Goal: Navigation & Orientation: Find specific page/section

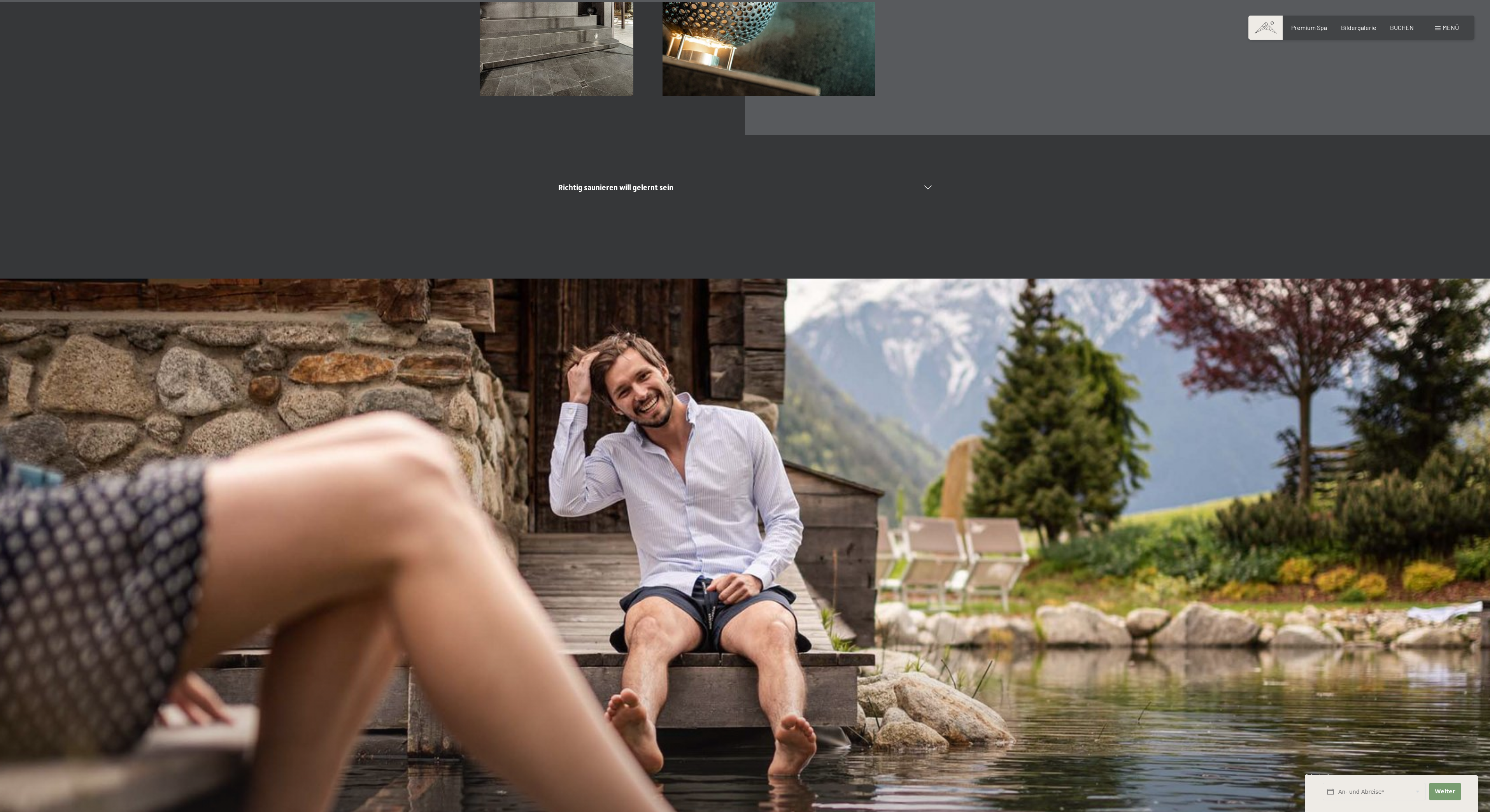
scroll to position [4568, 0]
click at [1457, 27] on span "Menü" at bounding box center [1451, 27] width 16 height 8
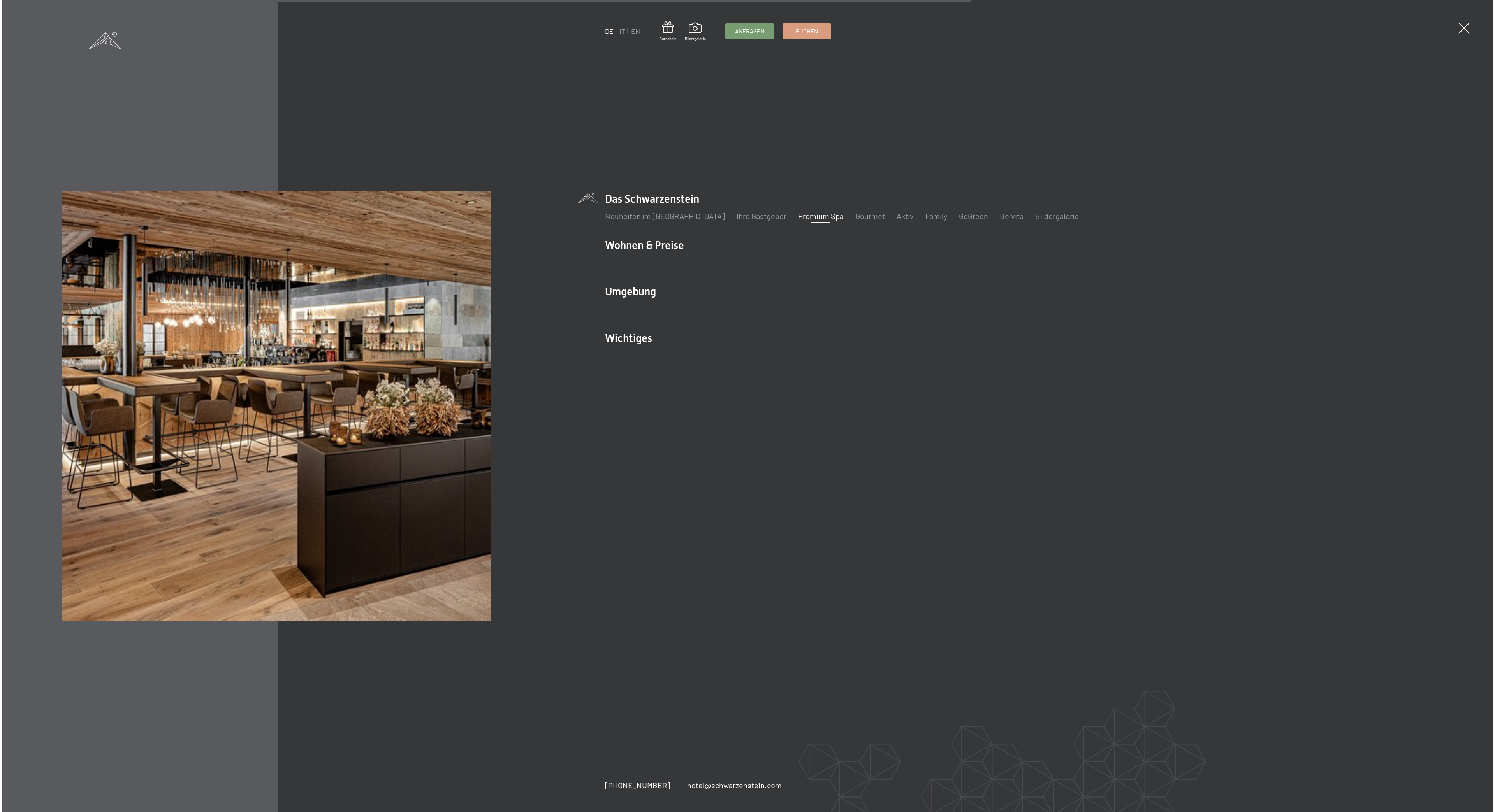
scroll to position [4572, 0]
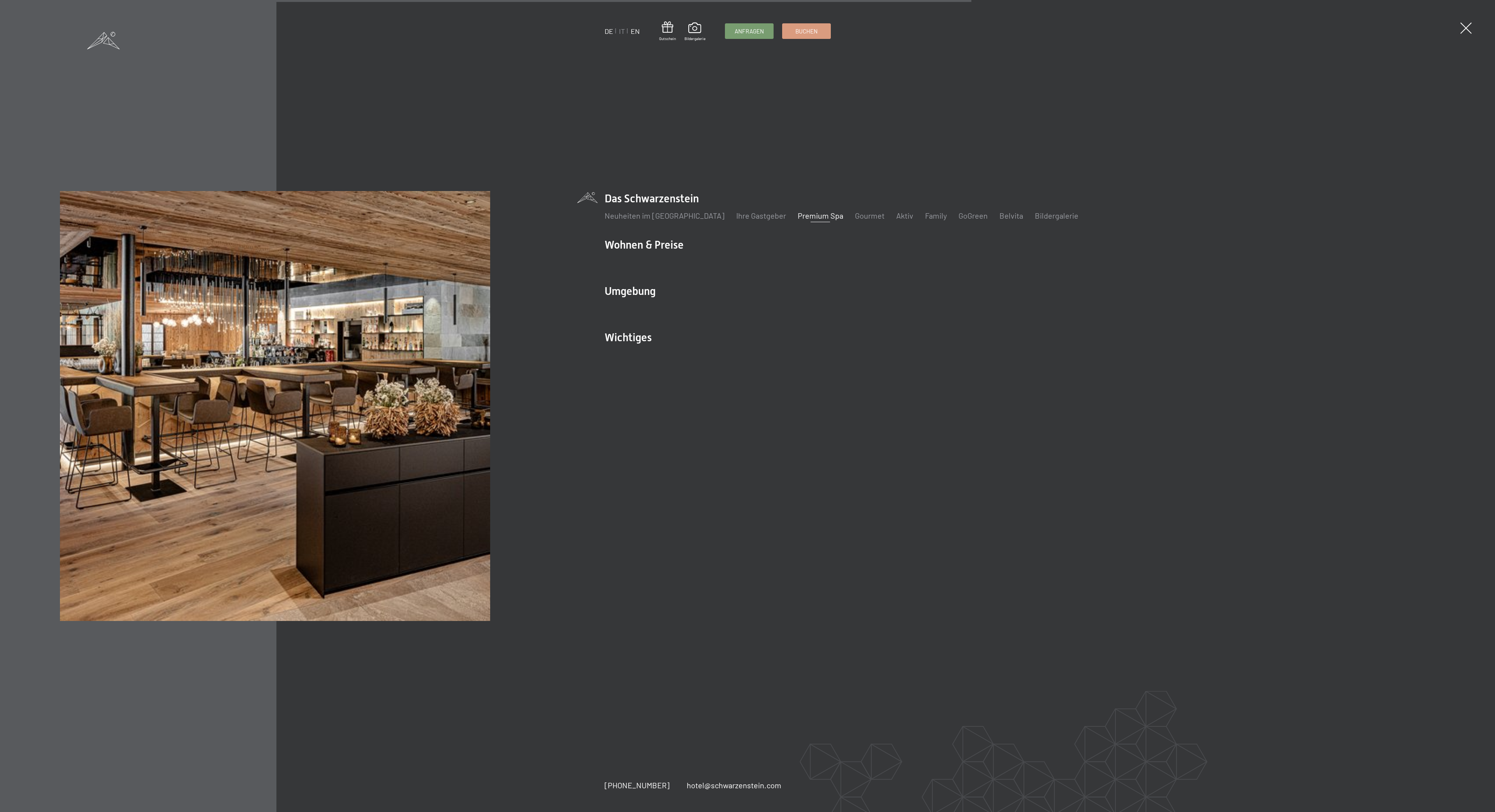
click at [637, 32] on link "EN" at bounding box center [635, 31] width 9 height 9
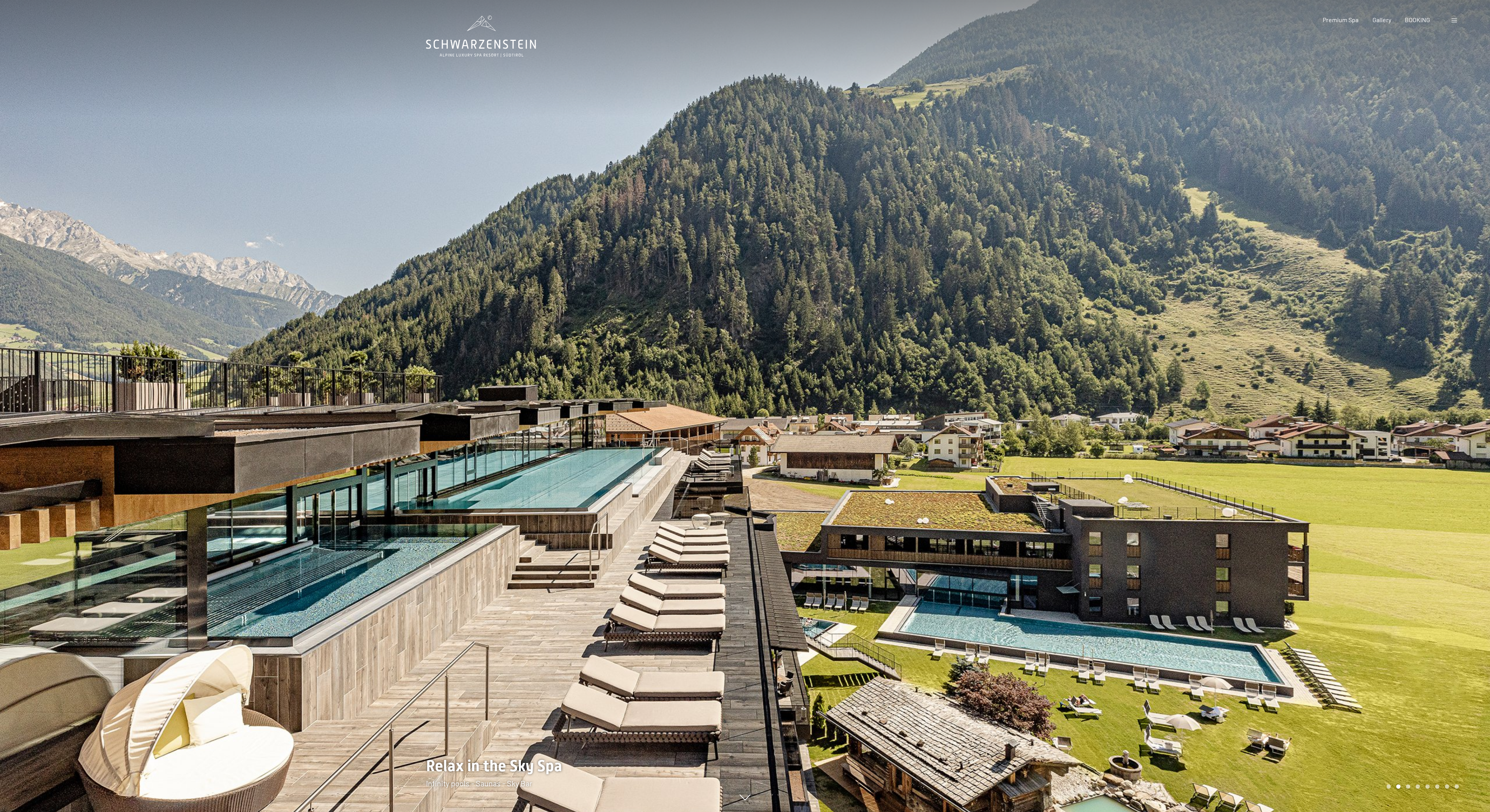
drag, startPoint x: 1209, startPoint y: 167, endPoint x: 1208, endPoint y: 161, distance: 6.1
click at [1208, 161] on div at bounding box center [1118, 406] width 745 height 812
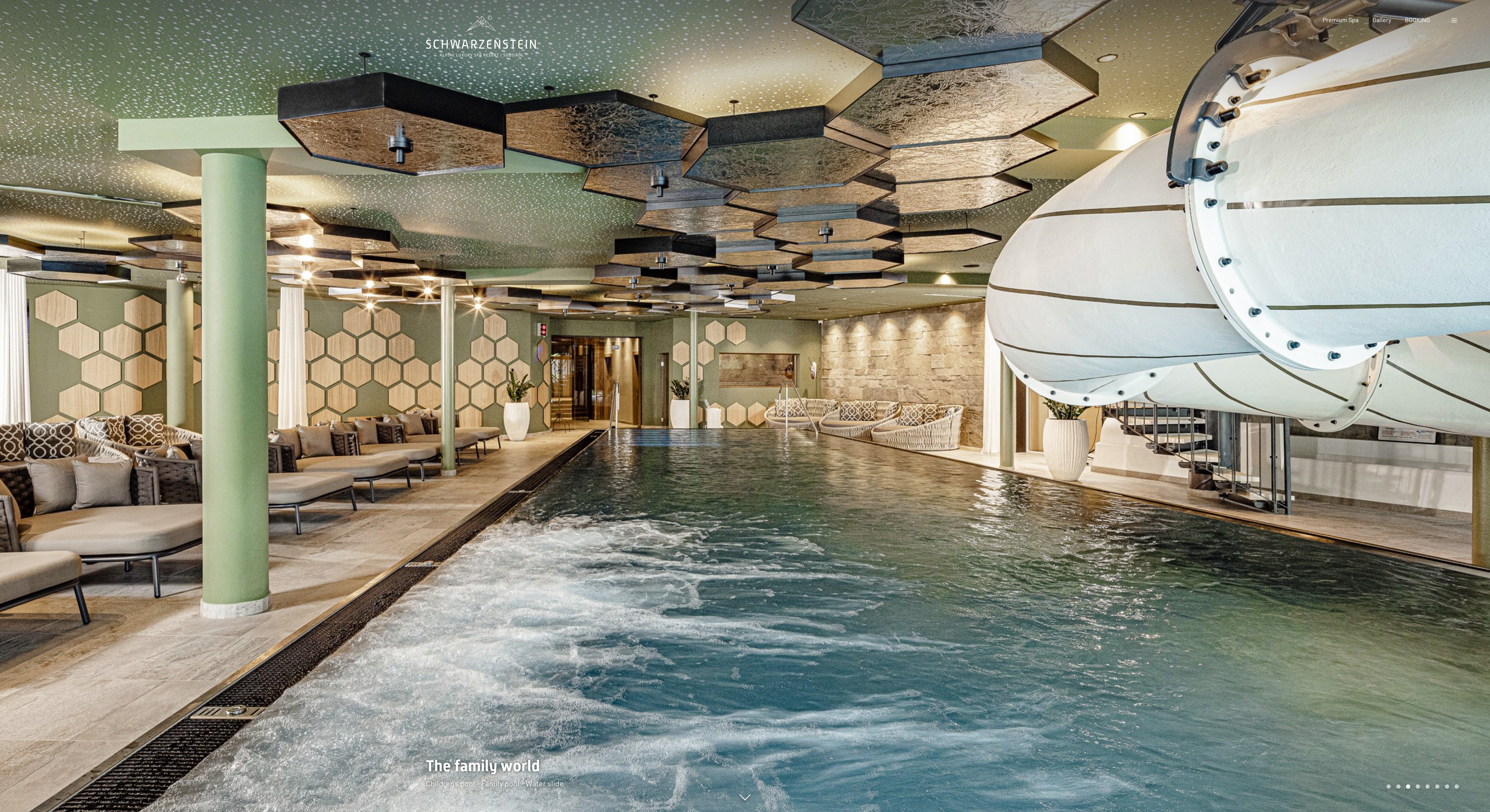
click at [1477, 572] on div at bounding box center [1118, 406] width 745 height 812
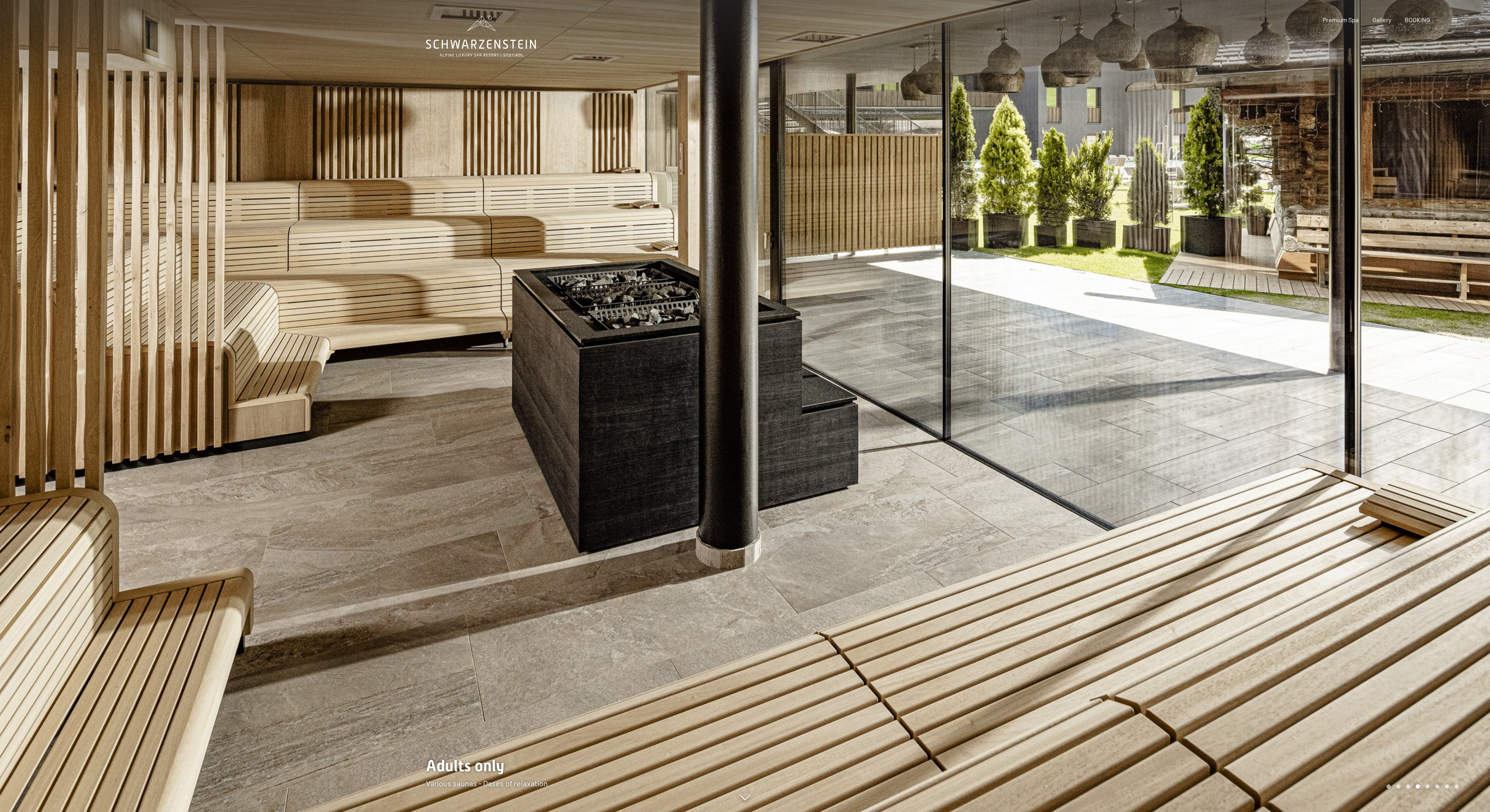
click at [1374, 427] on div at bounding box center [1118, 406] width 745 height 812
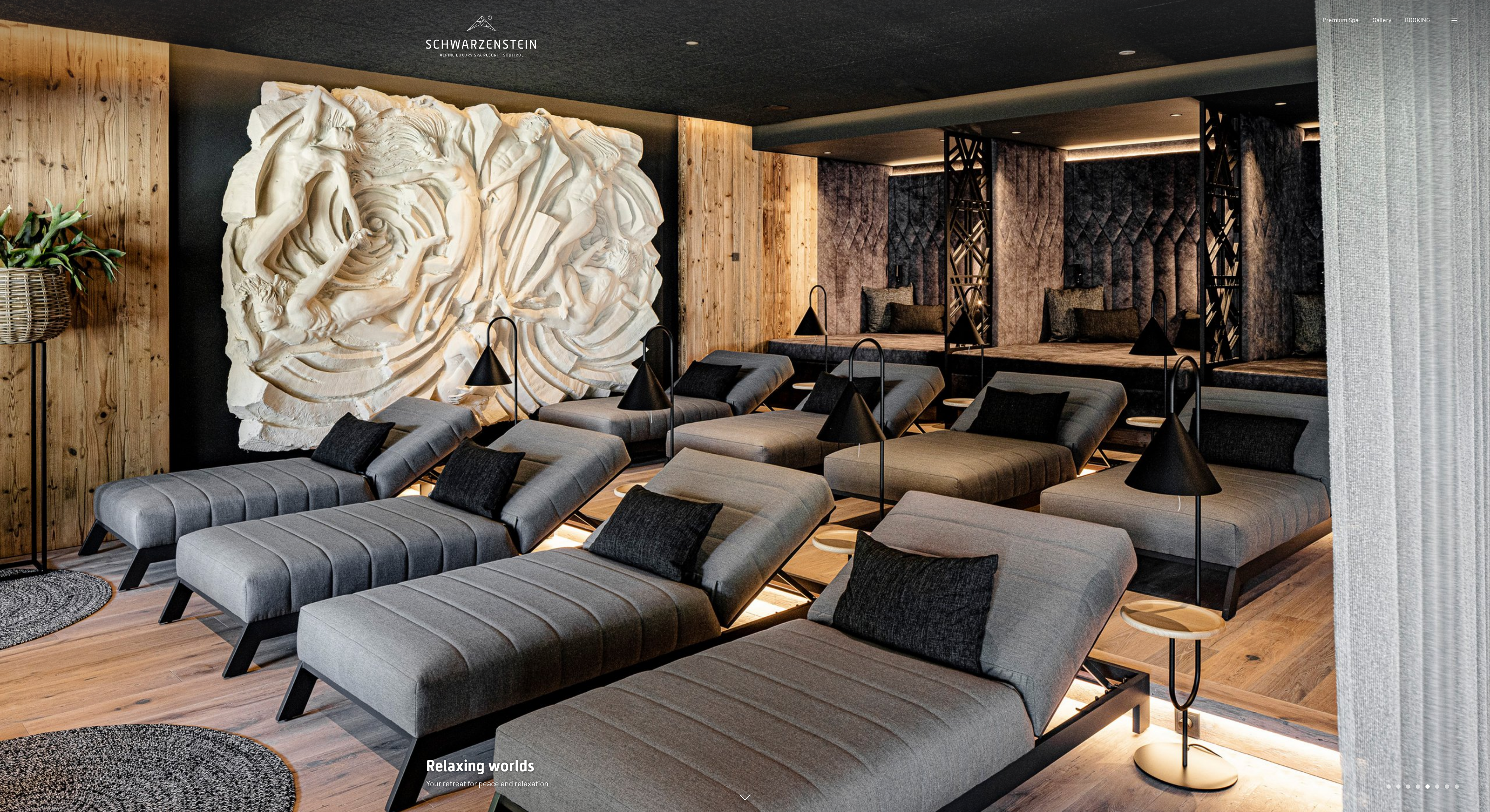
click at [1459, 20] on div "Booking Enquiries Premium Spa Gallery BOOKING DE IT EN Vouchers Gallery Enquiri…" at bounding box center [1377, 20] width 164 height 9
click at [1453, 20] on span at bounding box center [1454, 20] width 5 height 4
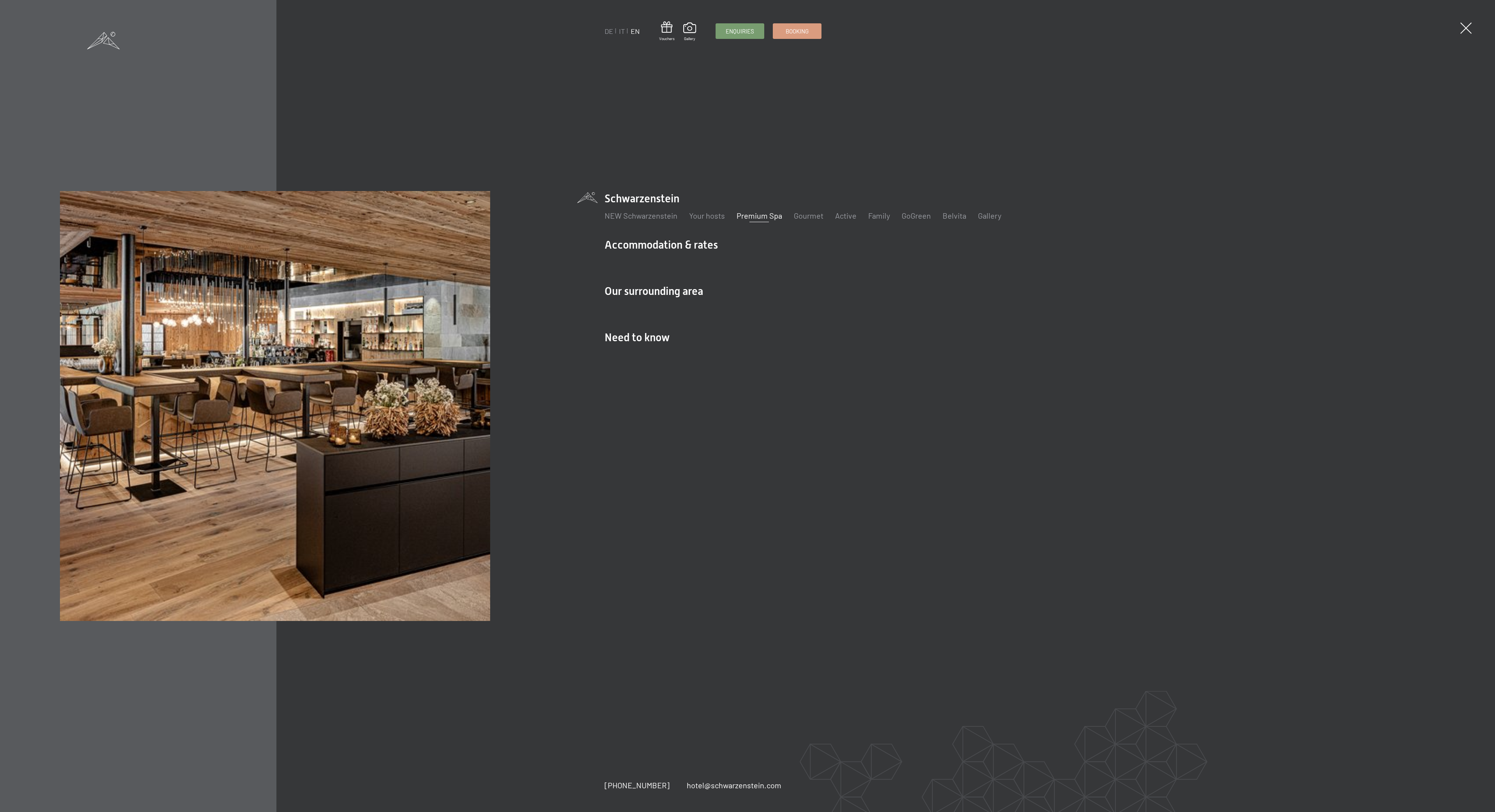
click at [1454, 20] on div "DE IT EN Vouchers Gallery Enquiries Booking DE IT EN Schwarzenstein NEW Schwarz…" at bounding box center [748, 406] width 1495 height 812
click at [875, 216] on link "Family" at bounding box center [879, 216] width 22 height 9
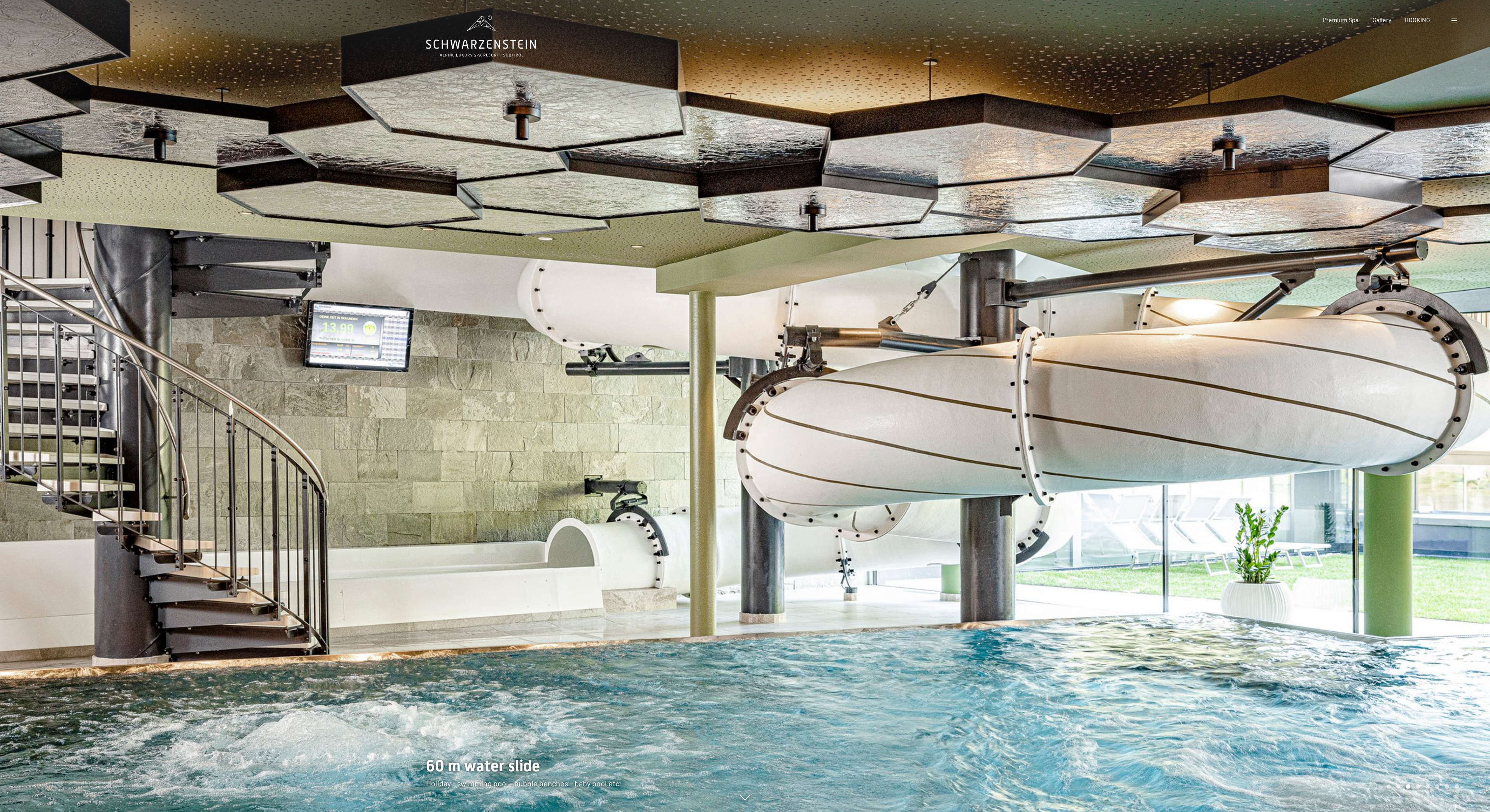
click at [1455, 402] on div at bounding box center [1118, 406] width 745 height 812
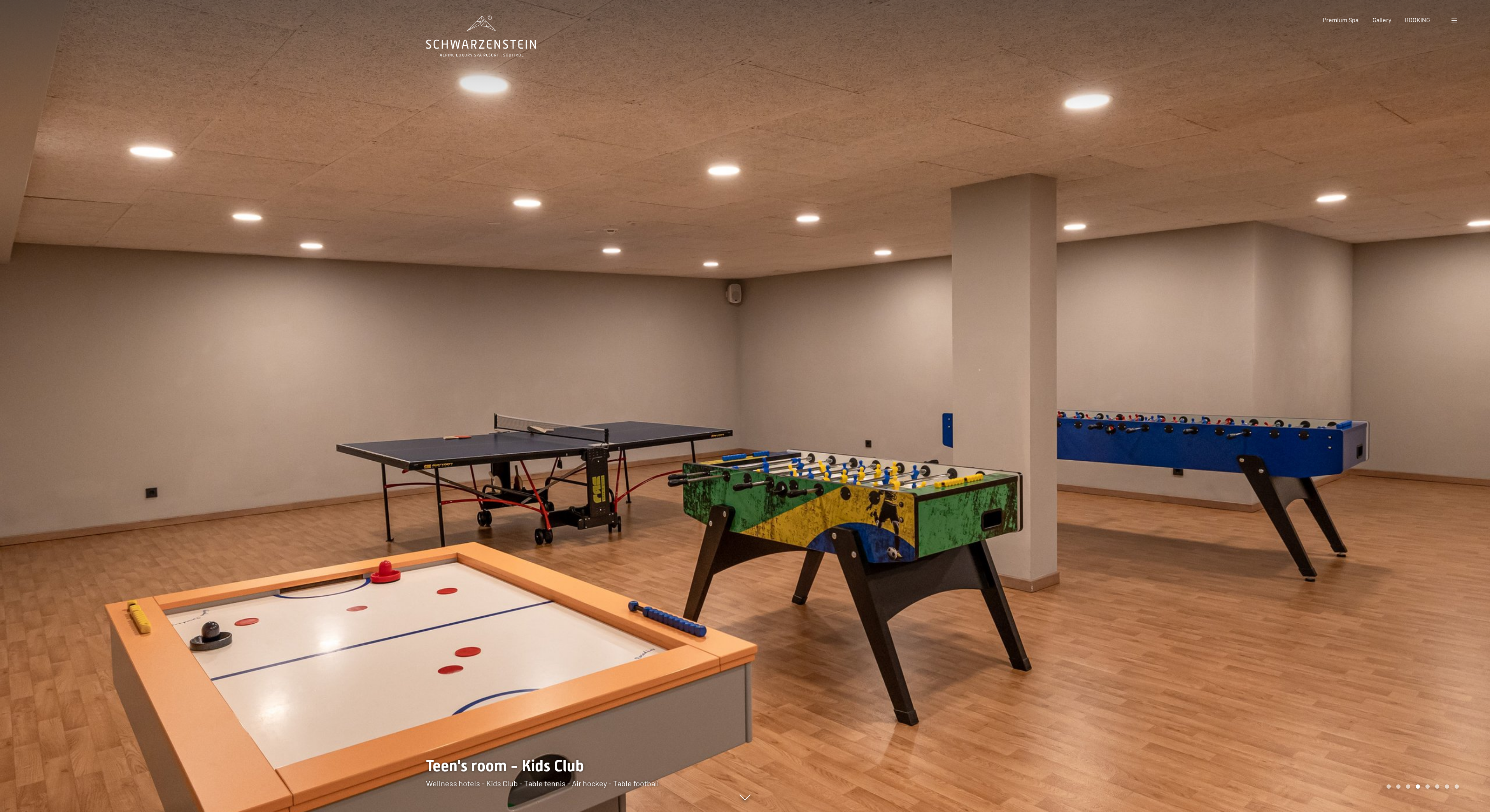
click at [1455, 402] on div at bounding box center [1118, 406] width 745 height 812
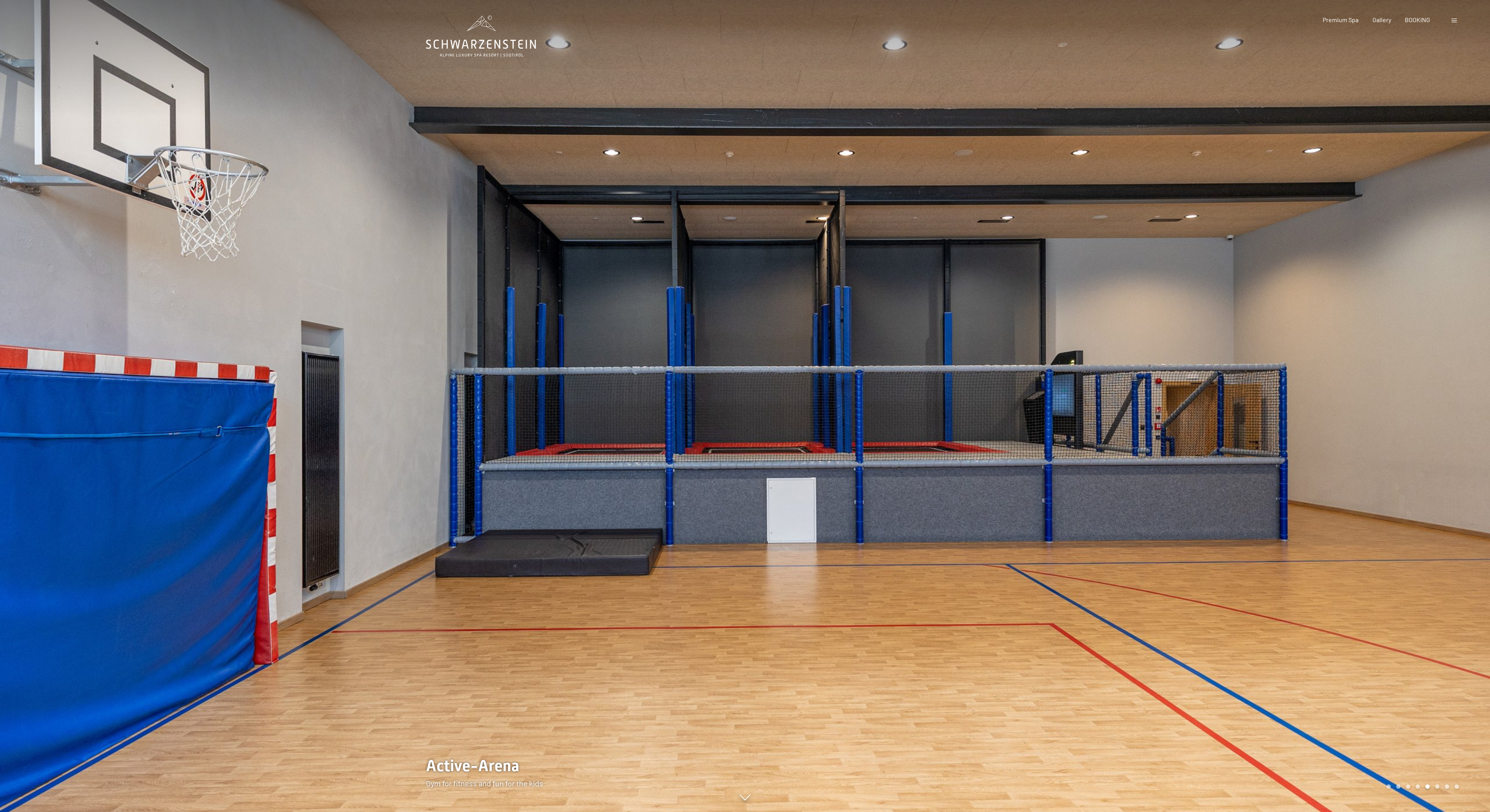
click at [1442, 411] on div at bounding box center [1118, 406] width 745 height 812
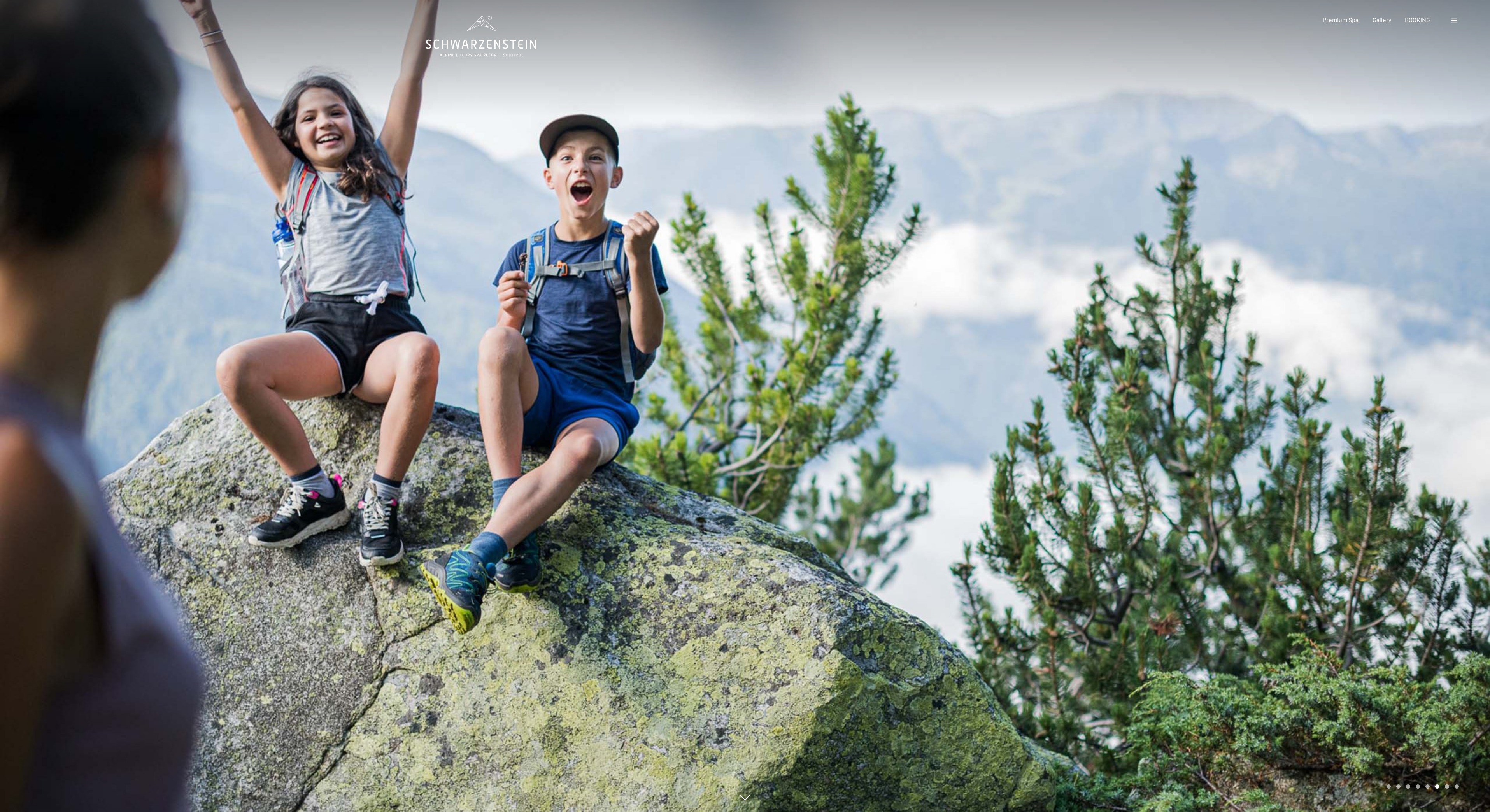
click at [1430, 427] on div at bounding box center [1118, 406] width 745 height 812
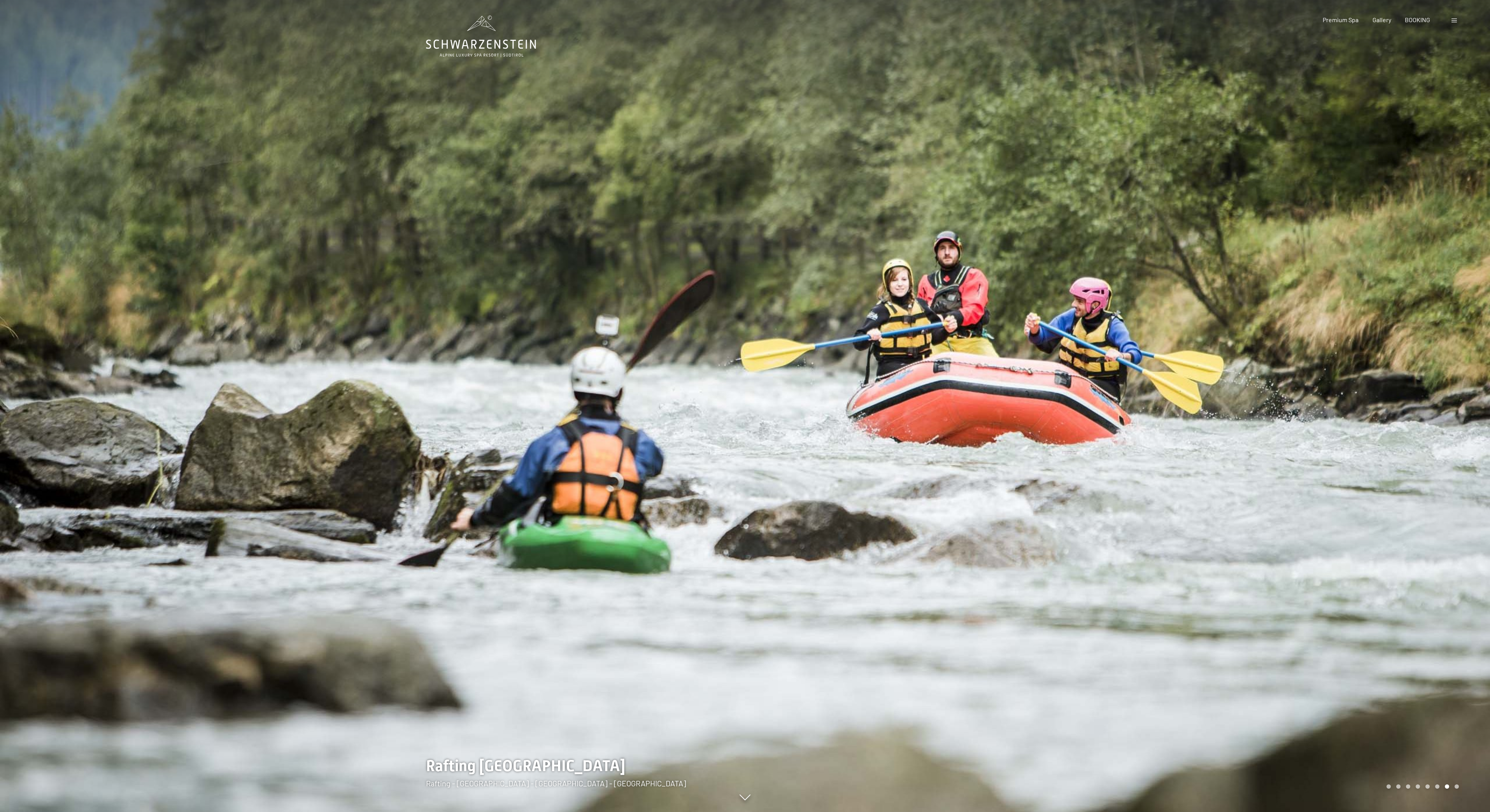
click at [1433, 424] on div at bounding box center [1118, 406] width 745 height 812
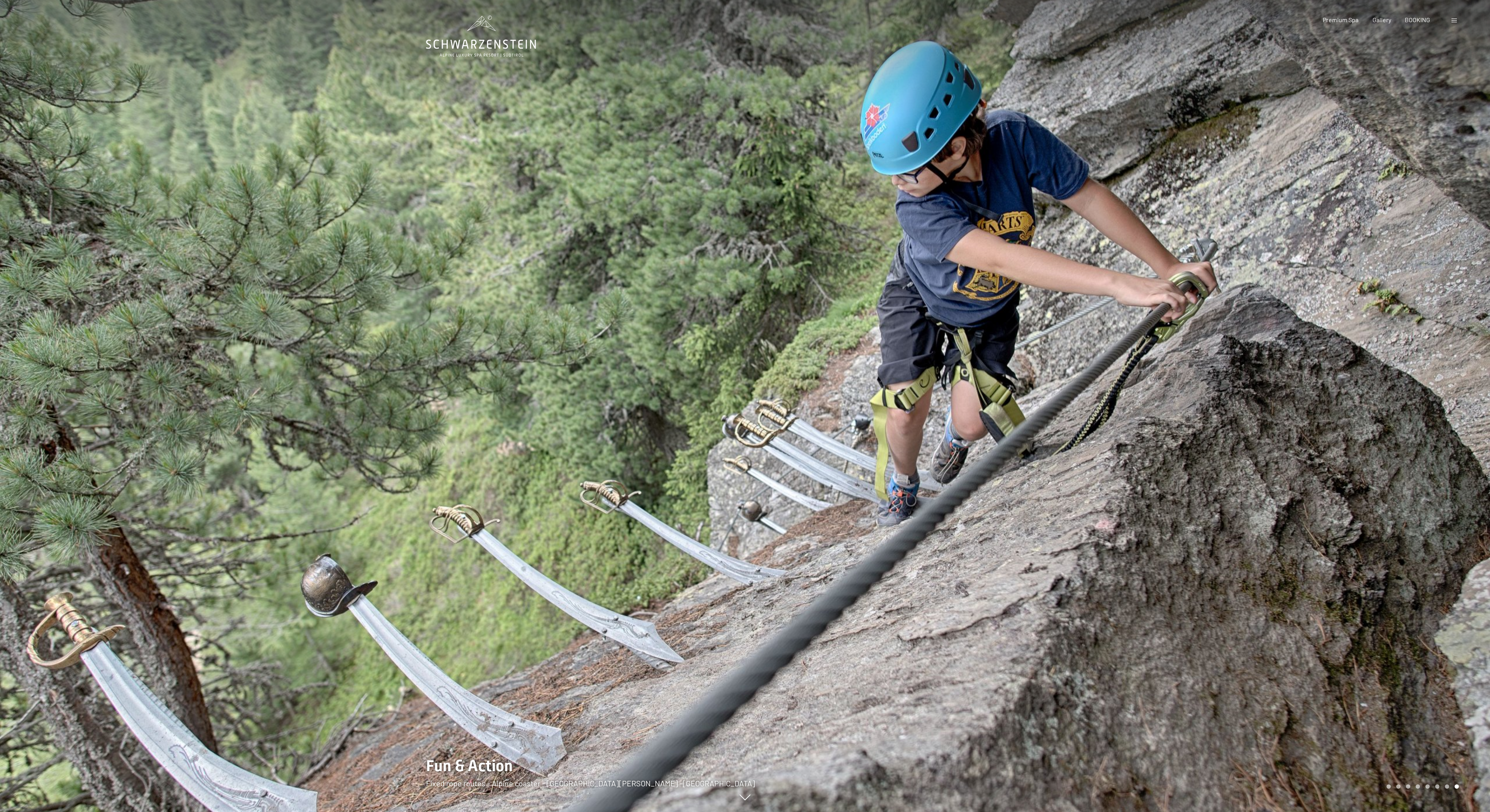
click at [1433, 424] on div at bounding box center [1118, 406] width 745 height 812
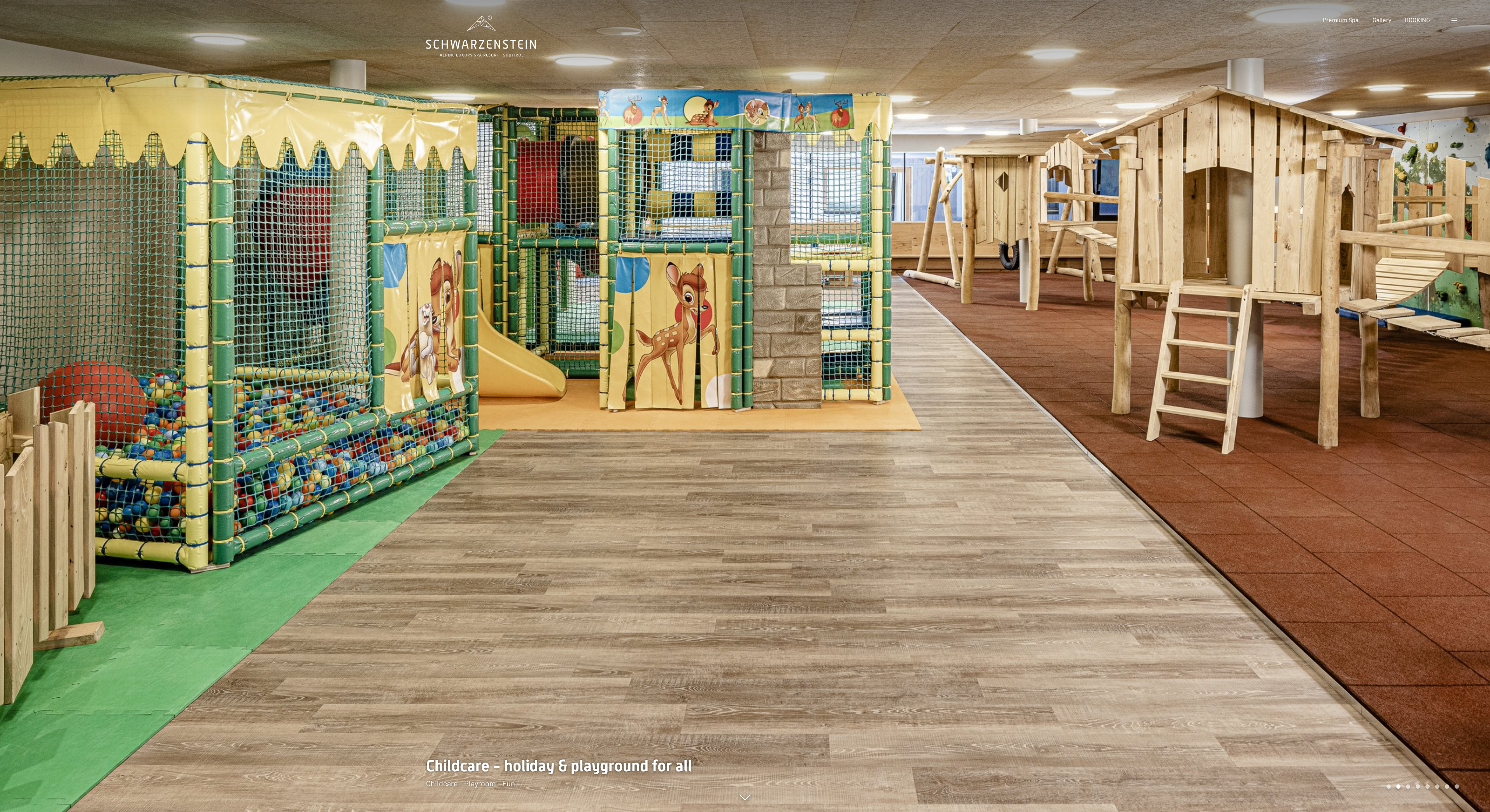
click at [1393, 284] on div at bounding box center [1118, 406] width 745 height 812
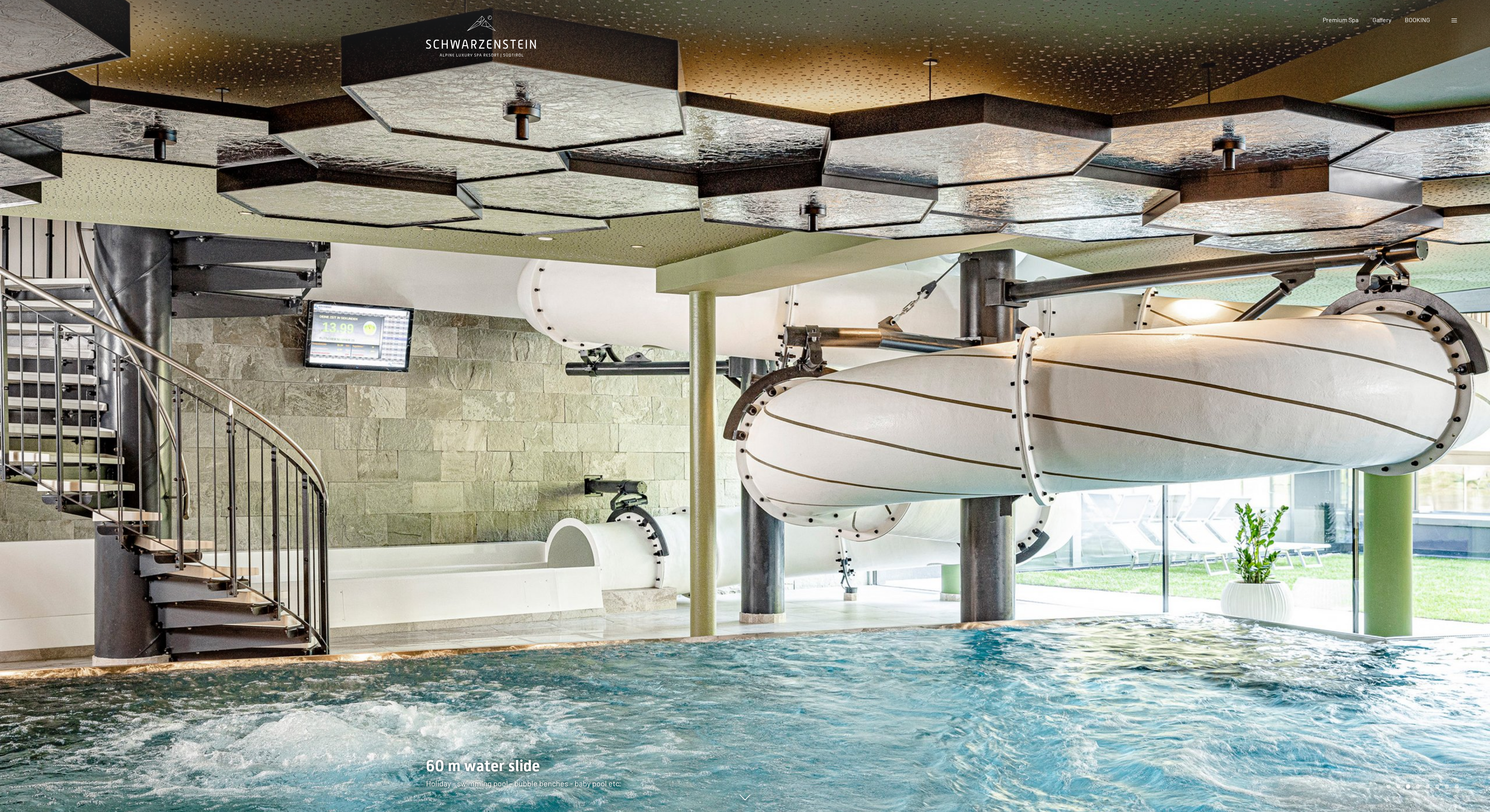
click at [1393, 284] on div at bounding box center [1118, 406] width 745 height 812
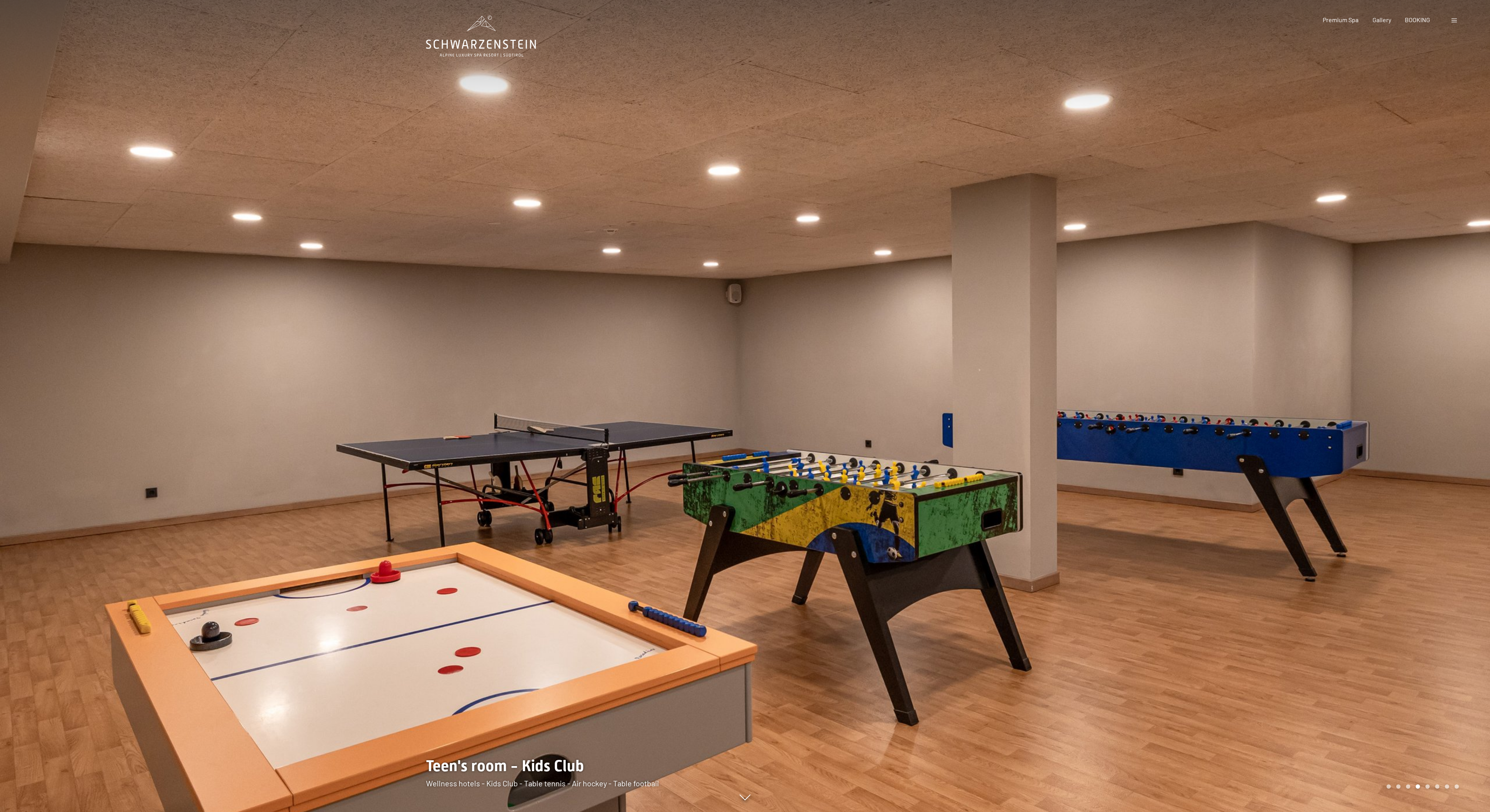
click at [1393, 284] on div at bounding box center [1118, 406] width 745 height 812
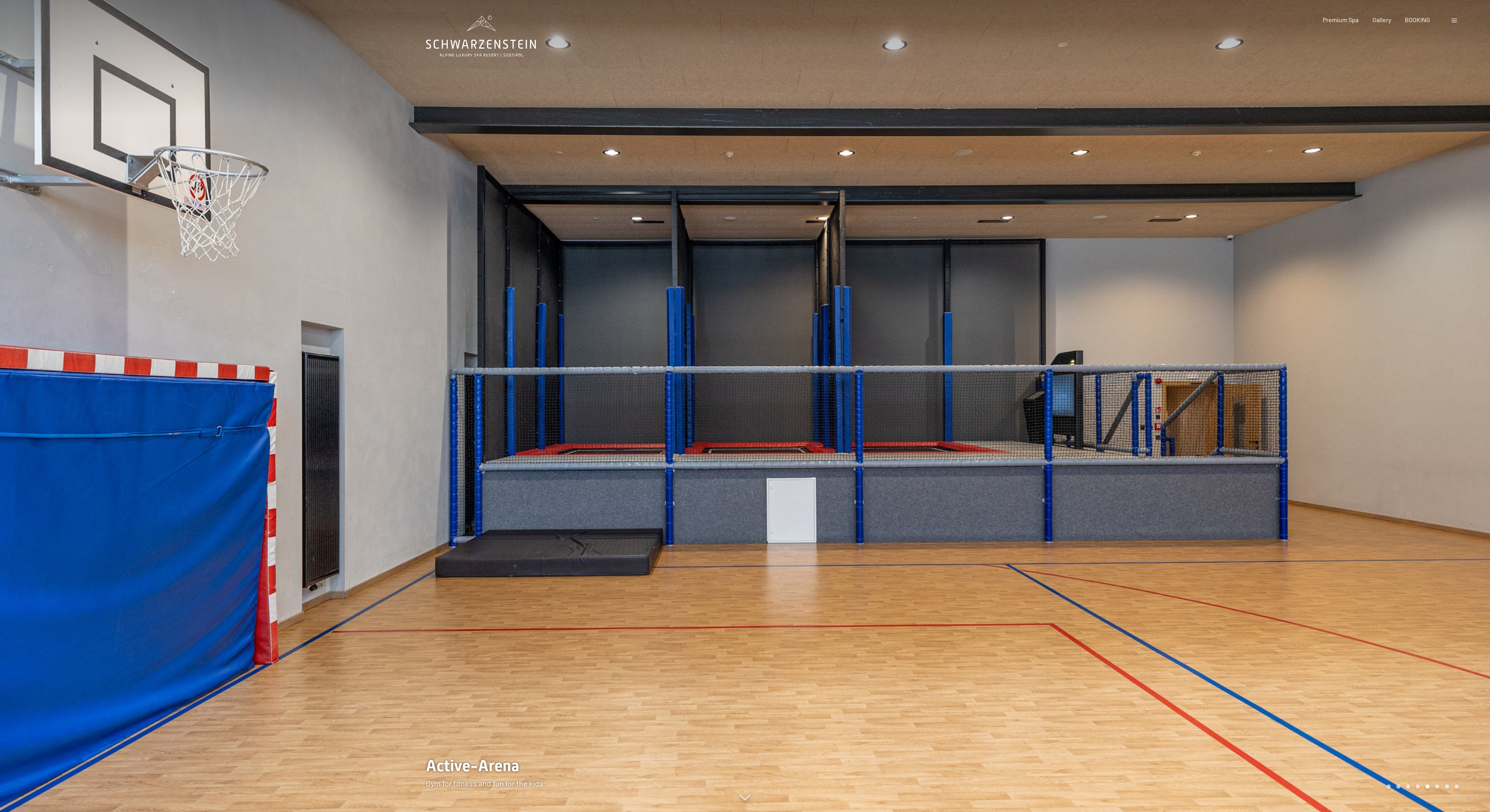
click at [14, 335] on div at bounding box center [372, 406] width 745 height 812
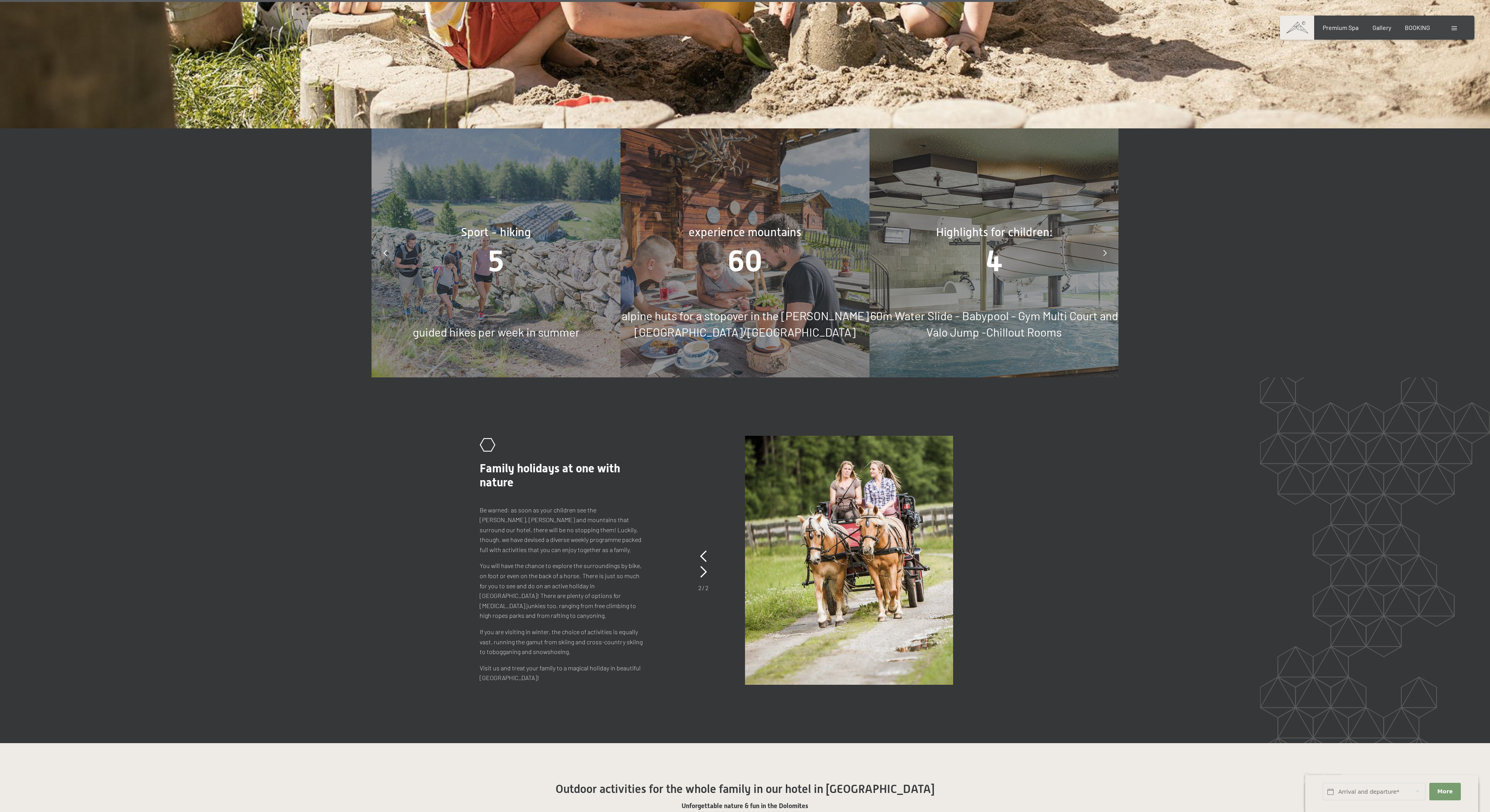
scroll to position [6031, 0]
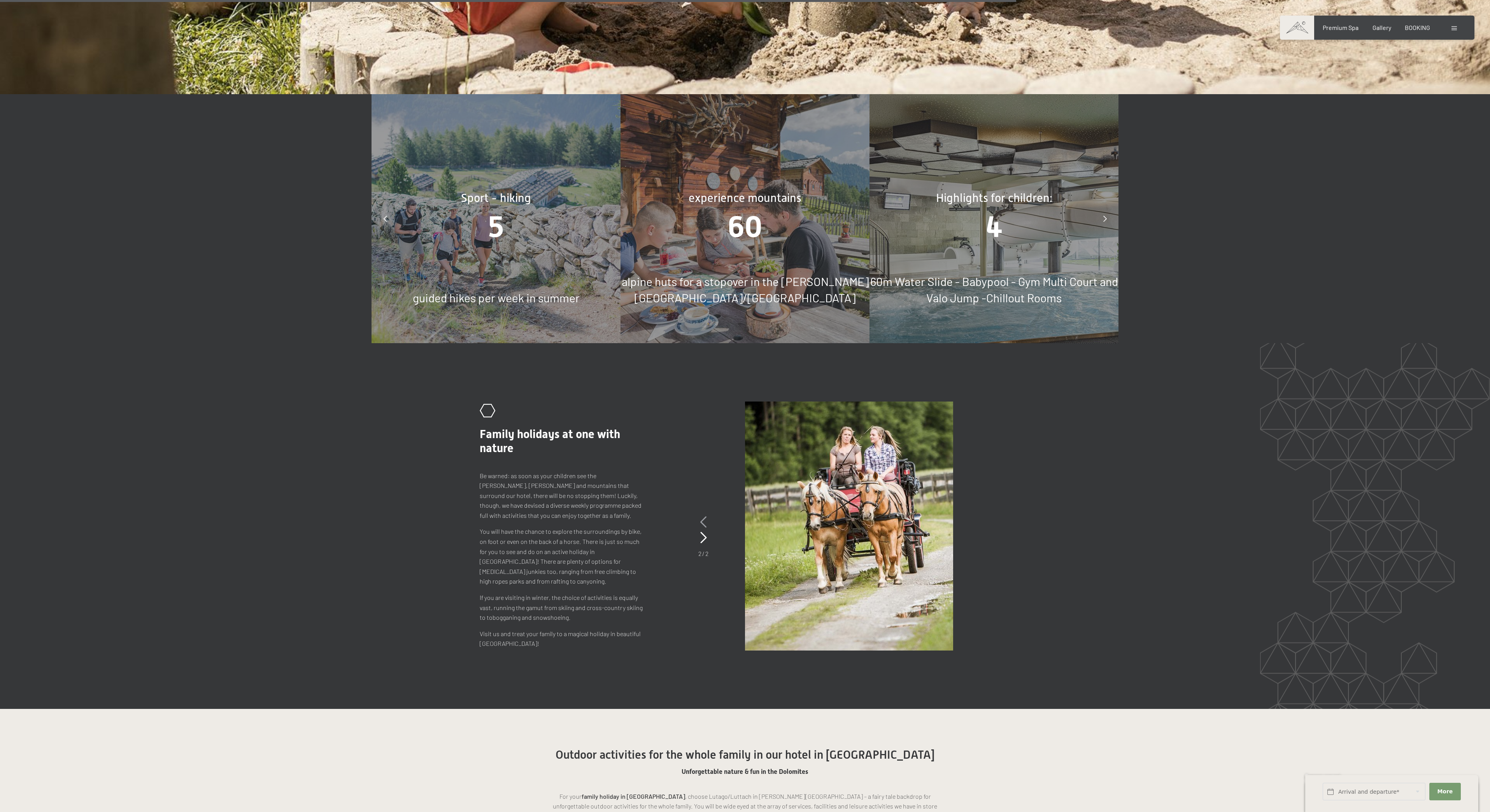
click at [702, 516] on icon at bounding box center [704, 522] width 6 height 12
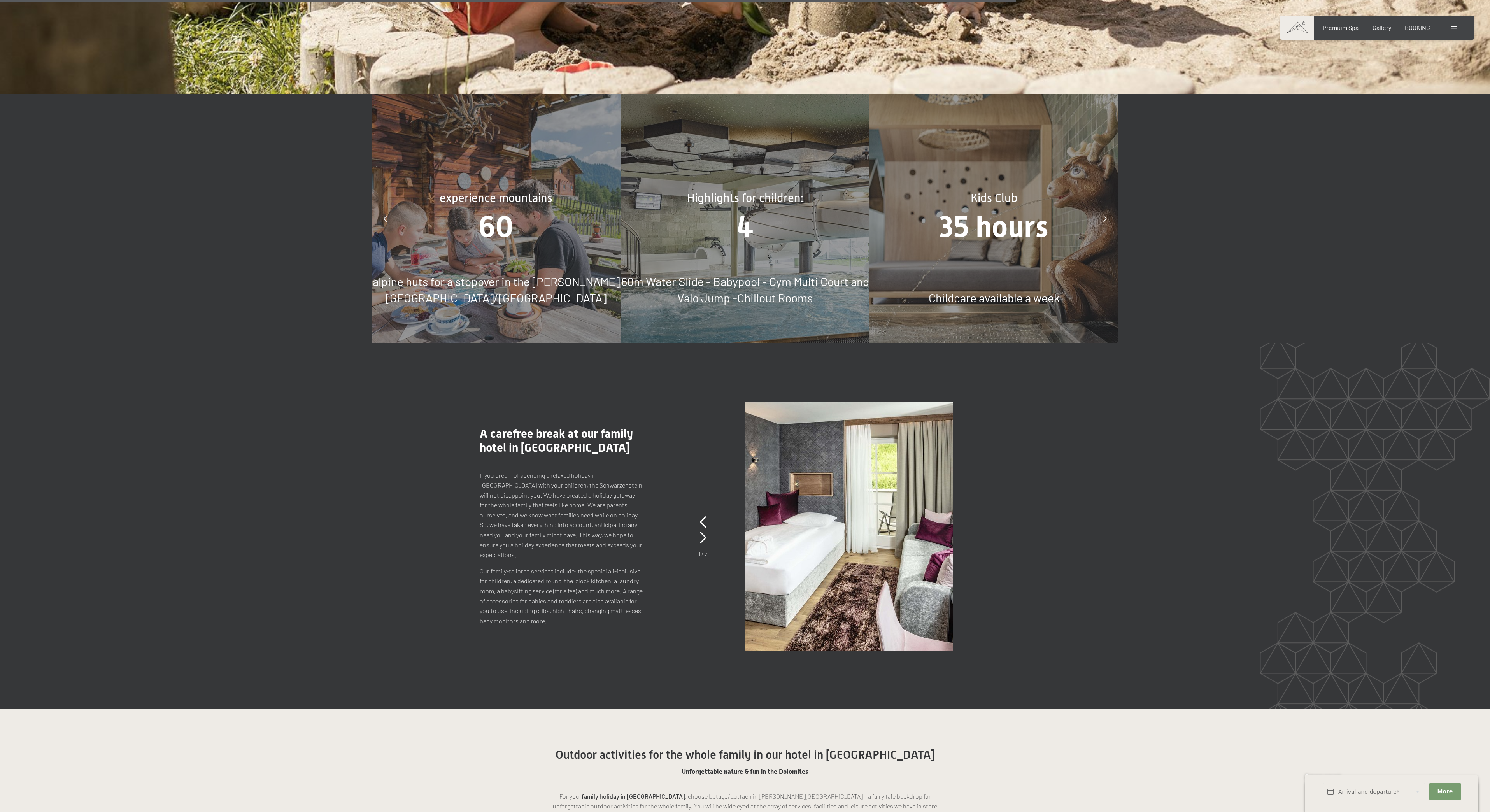
click at [698, 534] on div ".st0{fill:none;stroke:#FFFFFF;stroke-width:2;stroke-linecap:round;stroke-miterl…" at bounding box center [745, 525] width 531 height 249
click at [702, 532] on icon at bounding box center [703, 538] width 6 height 12
